Goal: Navigation & Orientation: Find specific page/section

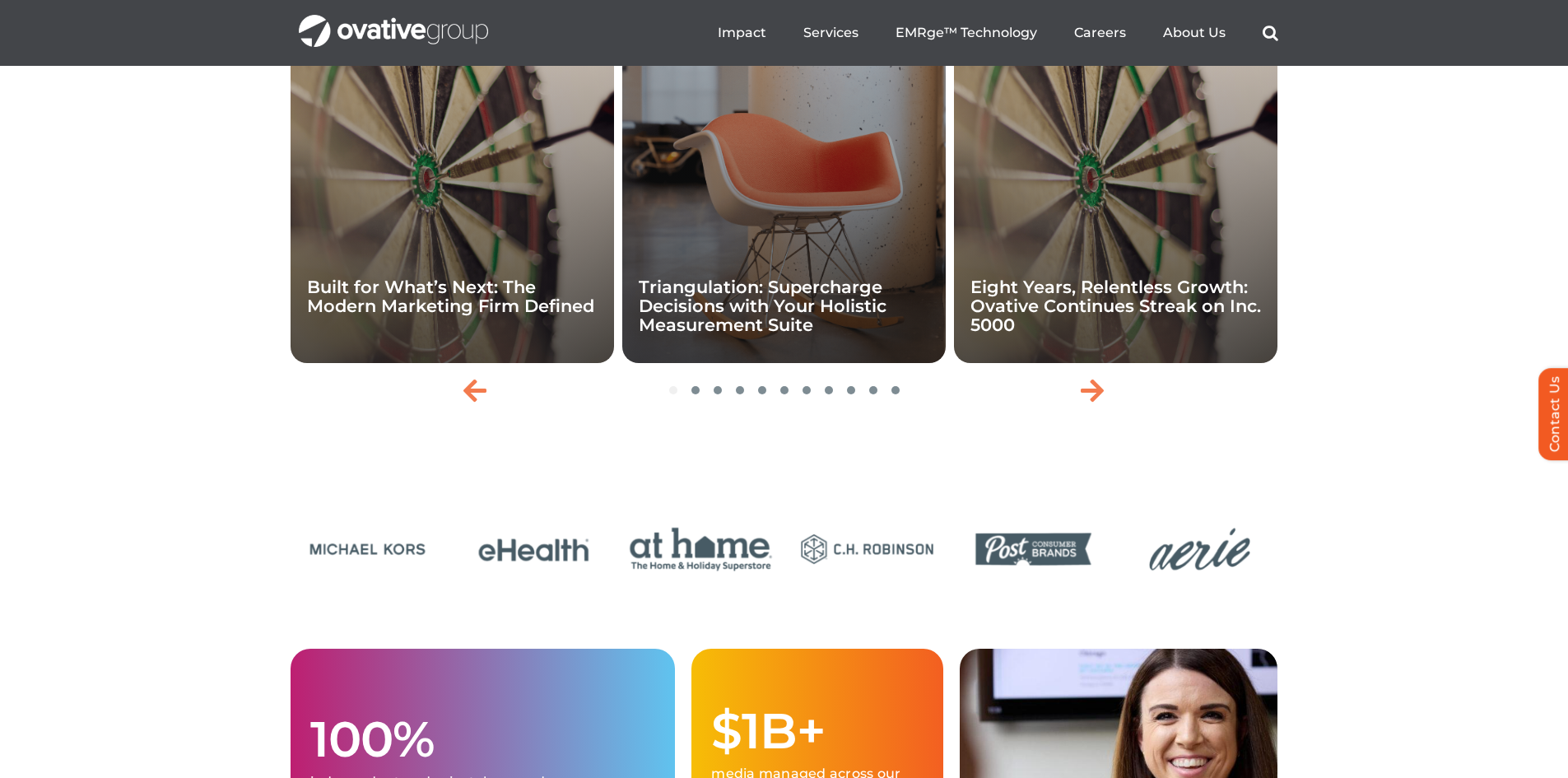
scroll to position [3567, 0]
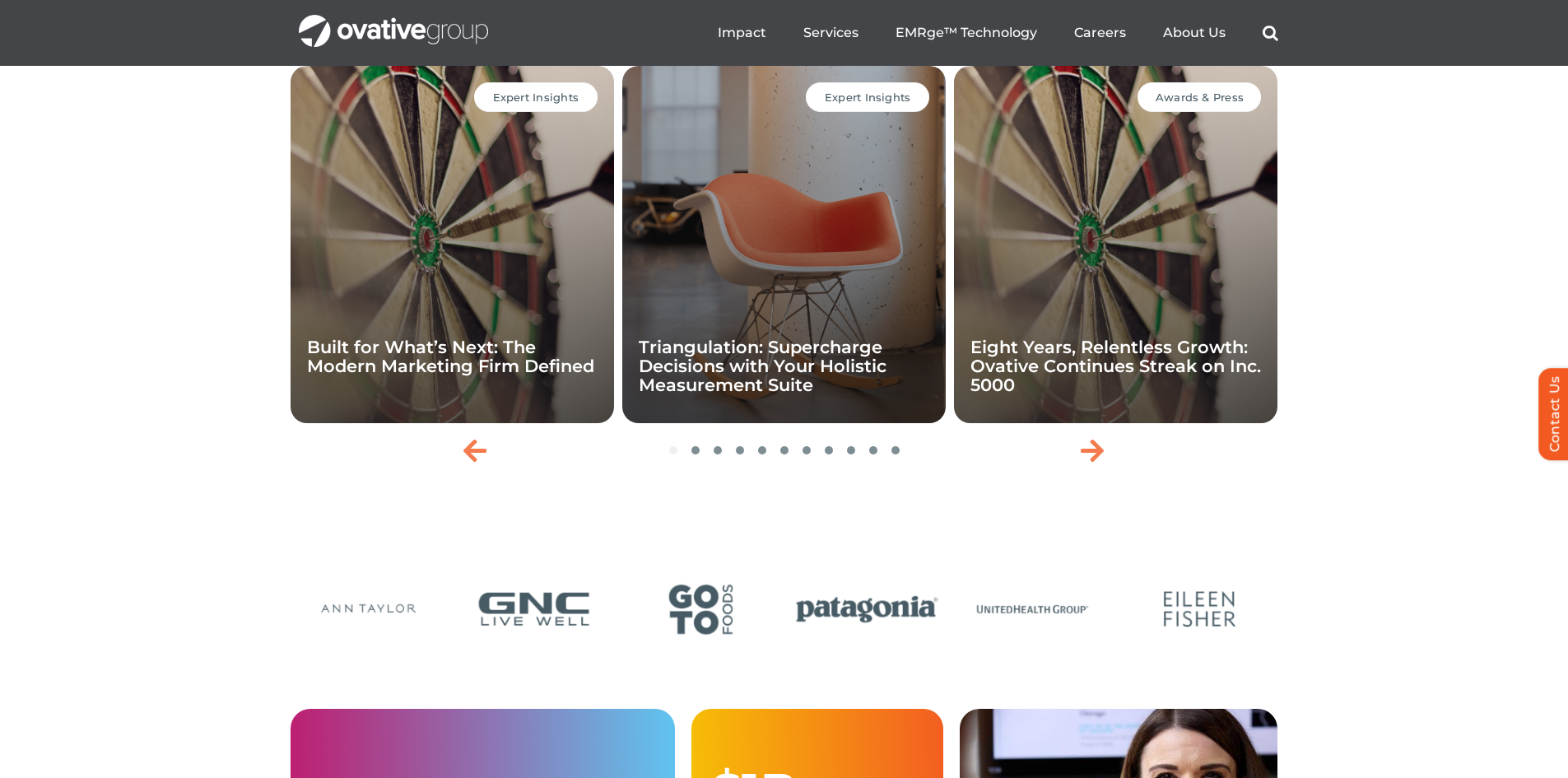
click at [553, 29] on div "Search for: * Toggle Navigation Impact Expert Insights Case Studies Awards & Pr…" at bounding box center [883, 33] width 790 height 53
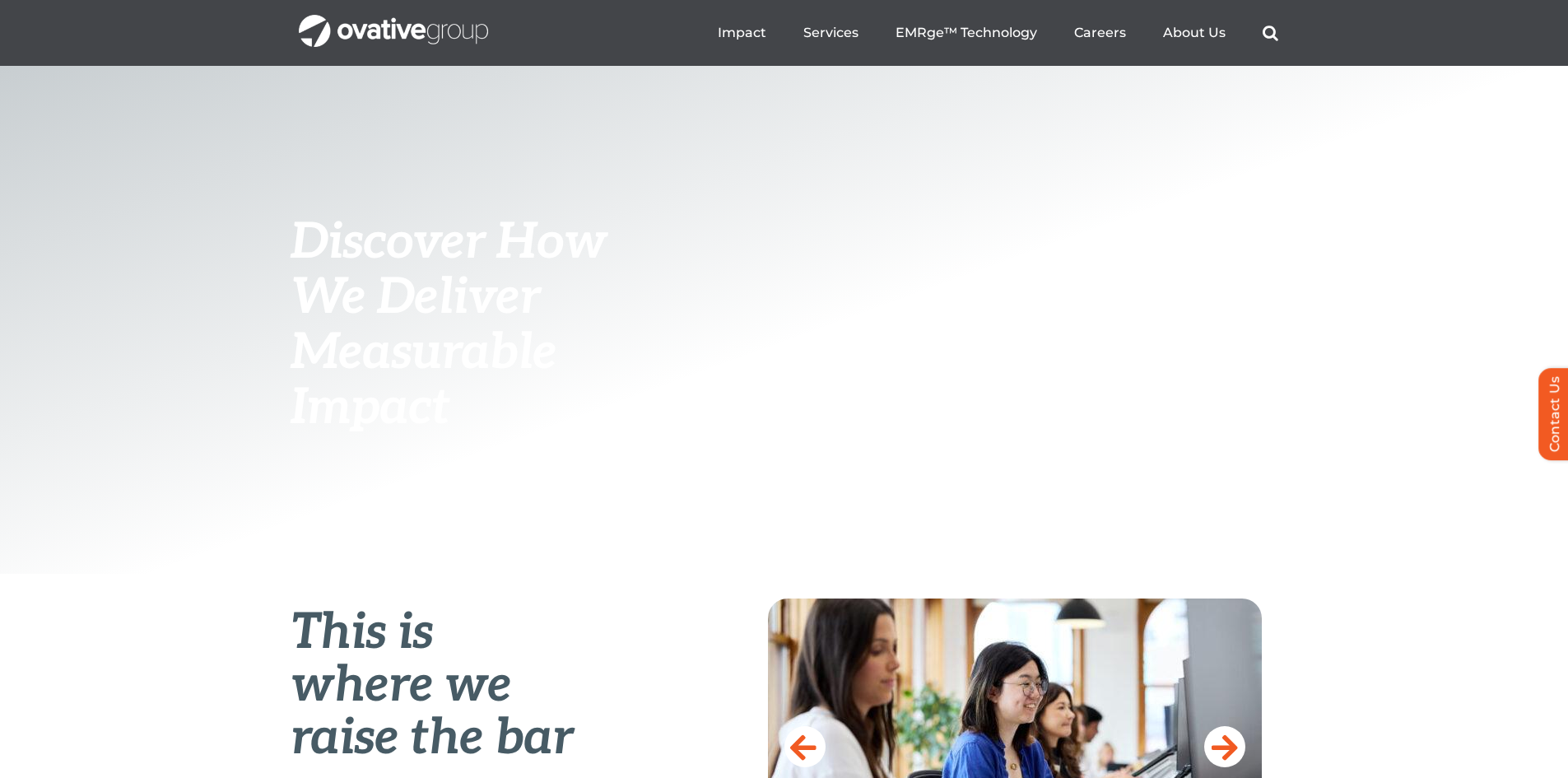
scroll to position [0, 0]
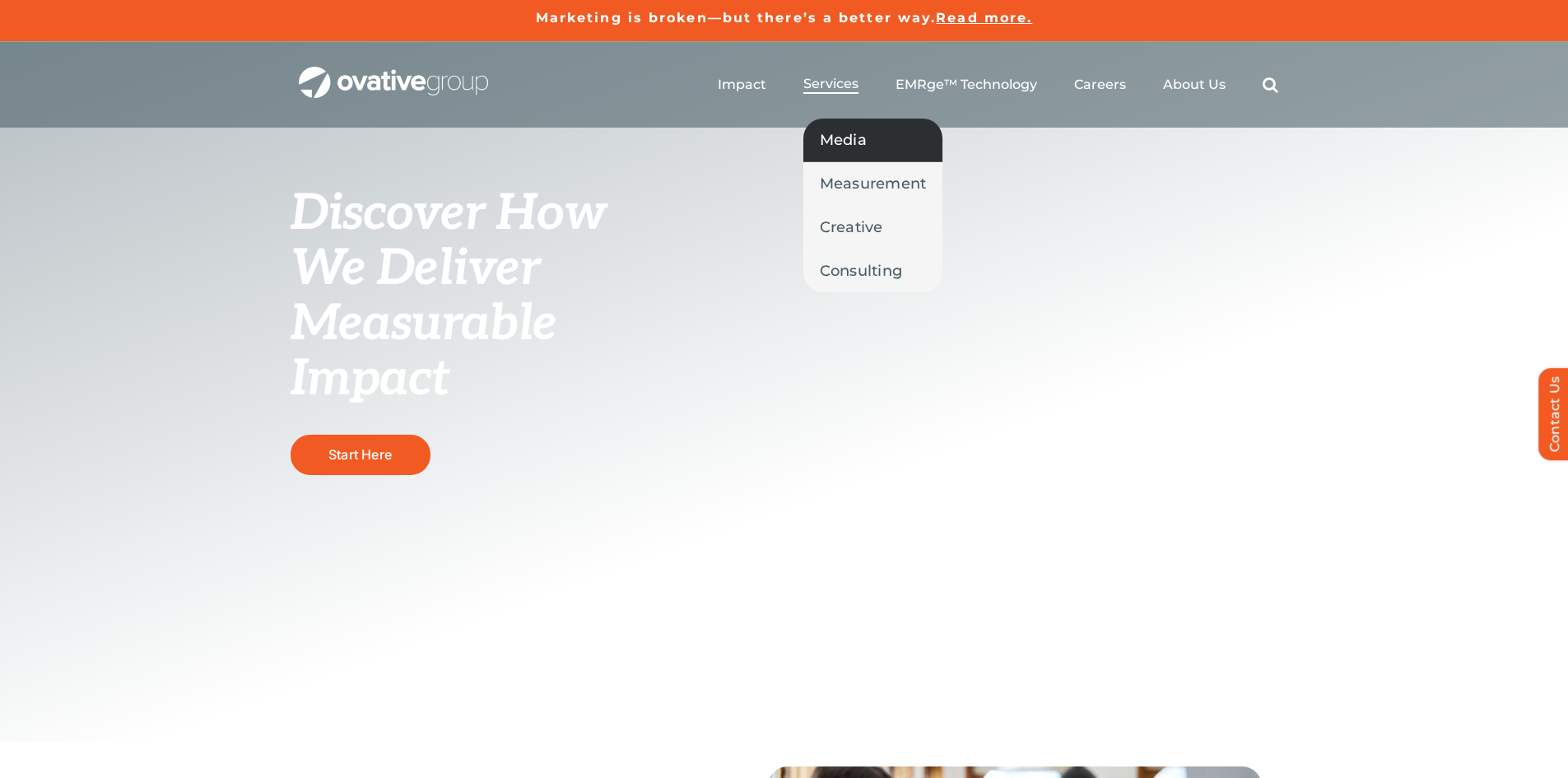
click at [874, 133] on link "Media" at bounding box center [872, 140] width 140 height 43
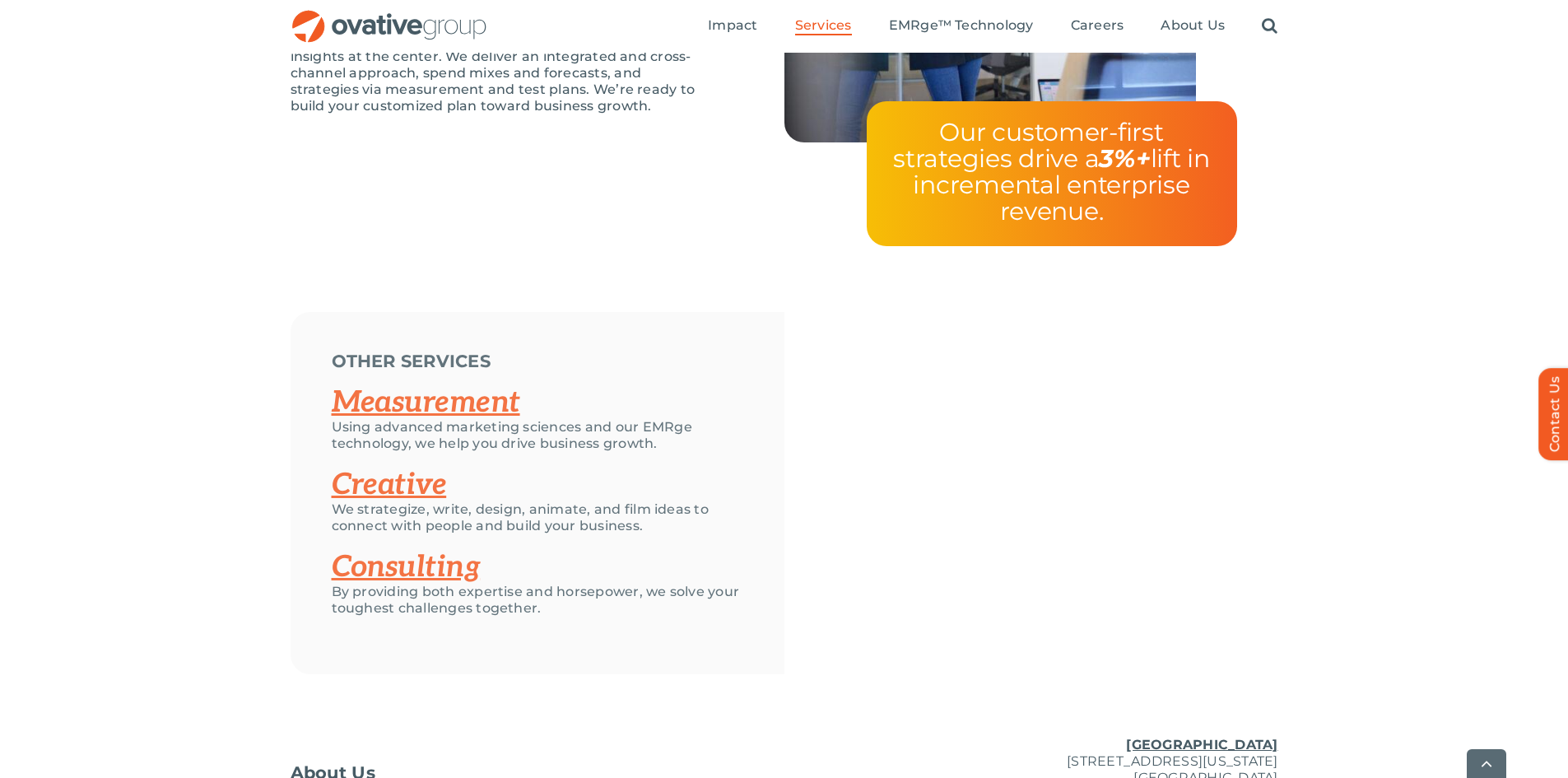
scroll to position [3542, 0]
